Goal: Task Accomplishment & Management: Use online tool/utility

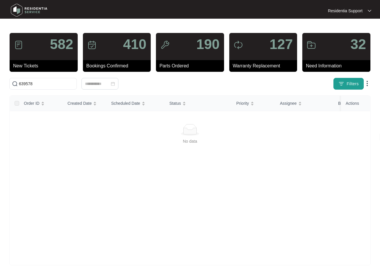
click at [348, 85] on span "Filters" at bounding box center [353, 84] width 12 height 6
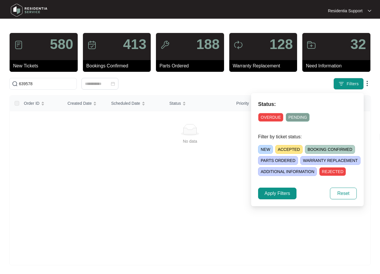
click at [274, 120] on span "OVERDUE" at bounding box center [270, 117] width 25 height 9
click at [273, 193] on span "Apply Filters" at bounding box center [278, 193] width 26 height 7
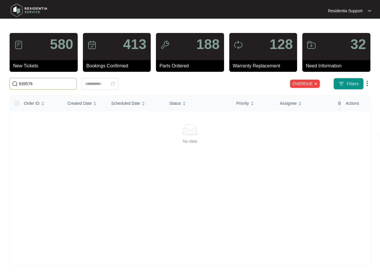
drag, startPoint x: 54, startPoint y: 82, endPoint x: -3, endPoint y: 77, distance: 57.9
click at [0, 77] on html "Residentia Support Residentia... 580 New Tickets 413 Bookings Confirmed 188 Par…" at bounding box center [190, 137] width 380 height 274
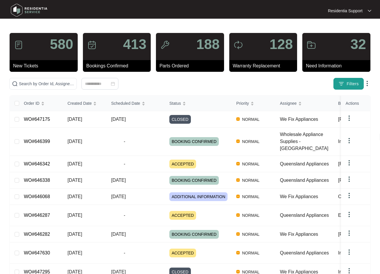
click at [347, 83] on span "Filters" at bounding box center [353, 84] width 12 height 6
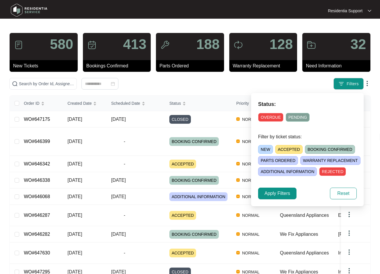
click at [266, 114] on span "OVERDUE" at bounding box center [270, 117] width 25 height 9
click at [279, 195] on span "Apply Filters" at bounding box center [278, 193] width 26 height 7
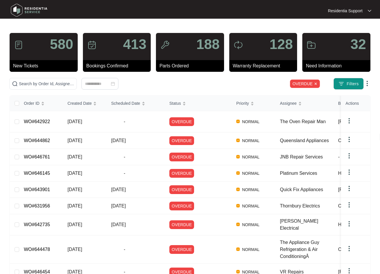
click at [369, 82] on img at bounding box center [367, 83] width 7 height 7
click at [349, 92] on span "Download Tickets CSV" at bounding box center [341, 94] width 52 height 6
